Goal: Transaction & Acquisition: Subscribe to service/newsletter

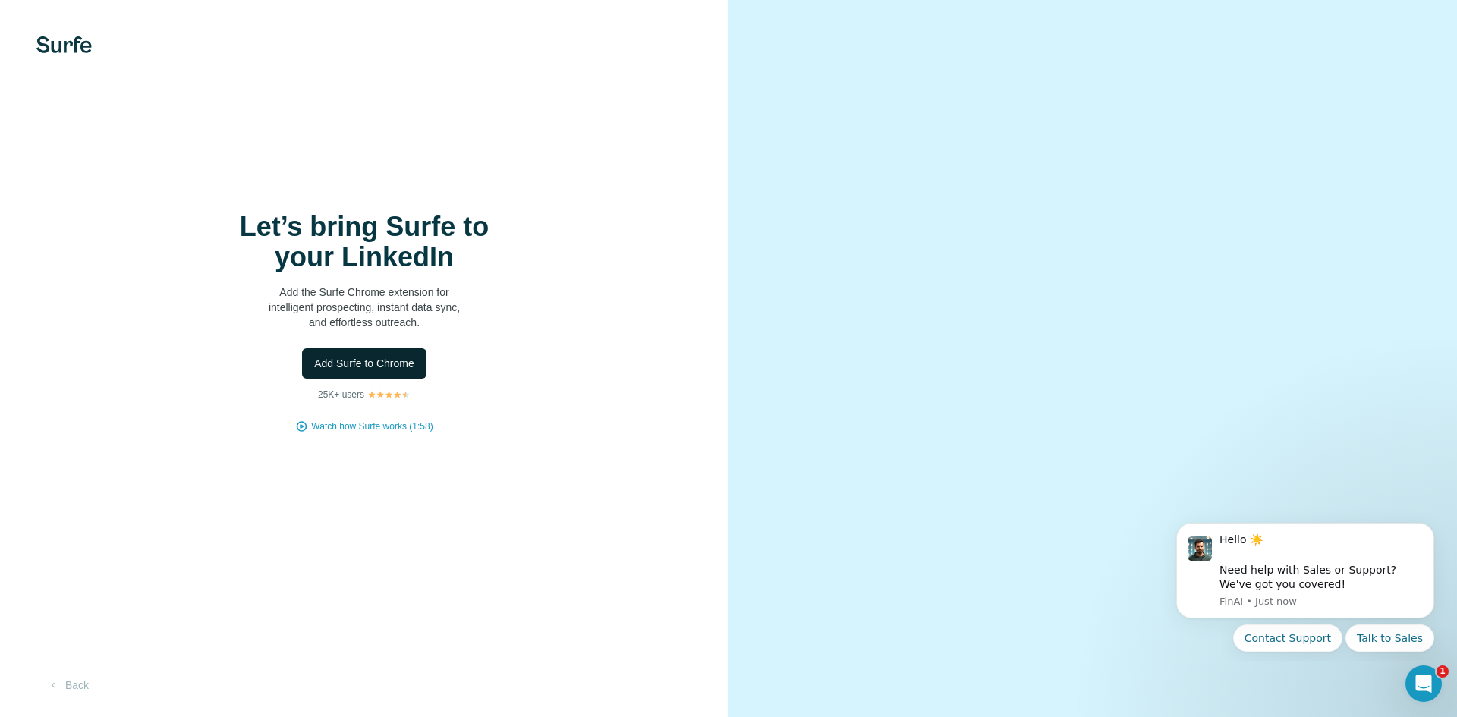
click at [389, 368] on span "Add Surfe to Chrome" at bounding box center [364, 363] width 100 height 15
click at [361, 370] on span "Add Surfe to Chrome" at bounding box center [364, 363] width 100 height 15
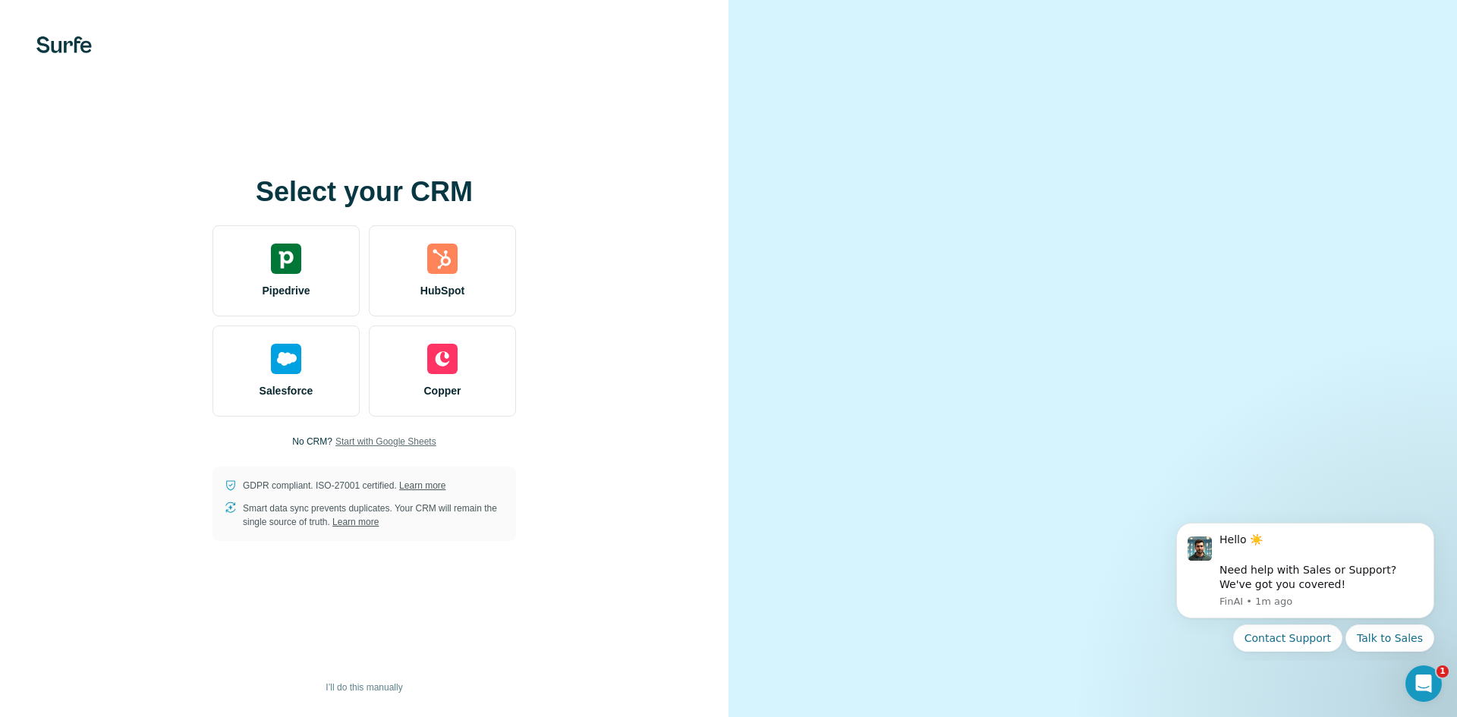
click at [374, 439] on span "Start with Google Sheets" at bounding box center [385, 442] width 101 height 14
